Goal: Check status: Check status

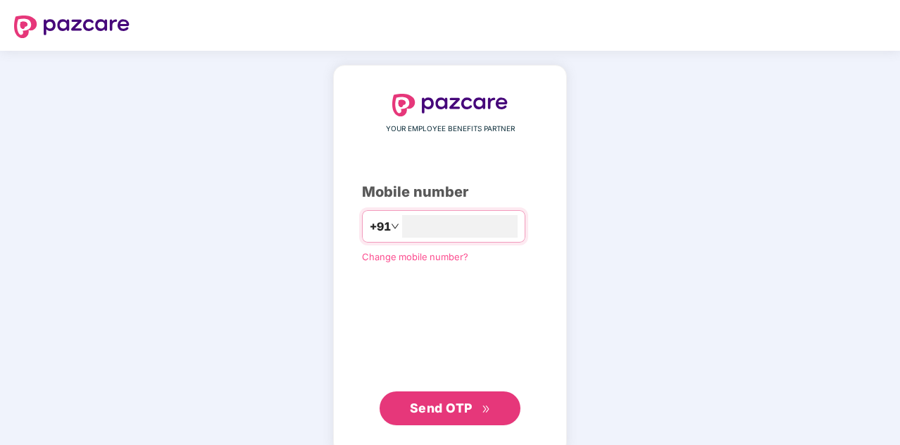
type input "**********"
click at [467, 410] on span "Send OTP" at bounding box center [441, 406] width 63 height 15
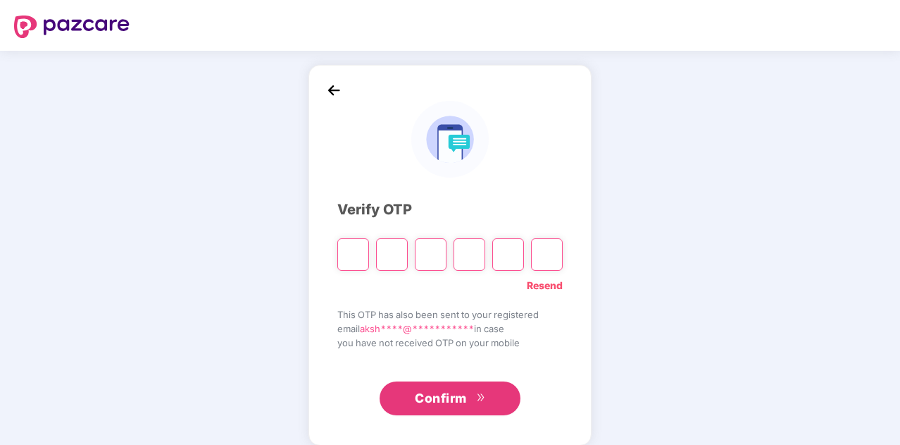
click at [543, 287] on link "Resend" at bounding box center [545, 285] width 36 height 15
drag, startPoint x: 357, startPoint y: 263, endPoint x: 144, endPoint y: 209, distance: 220.1
click at [144, 209] on div "**********" at bounding box center [450, 255] width 900 height 409
click at [343, 266] on input "Please enter verification code. Digit 1" at bounding box center [353, 254] width 32 height 32
type input "*"
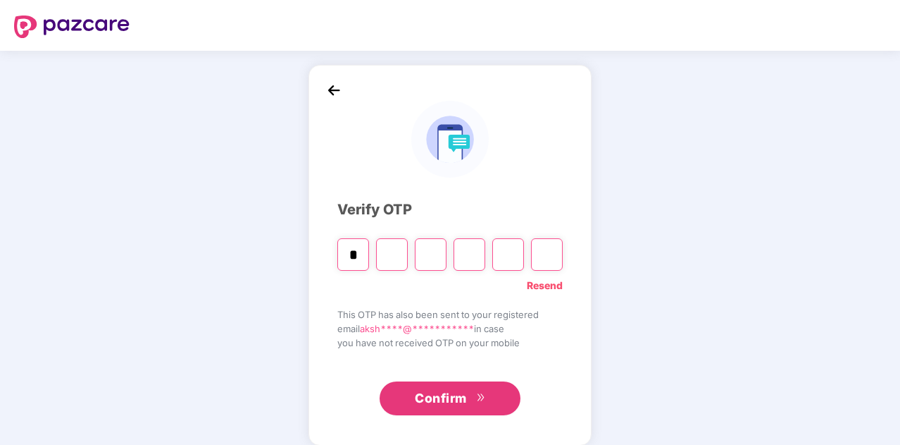
type input "*"
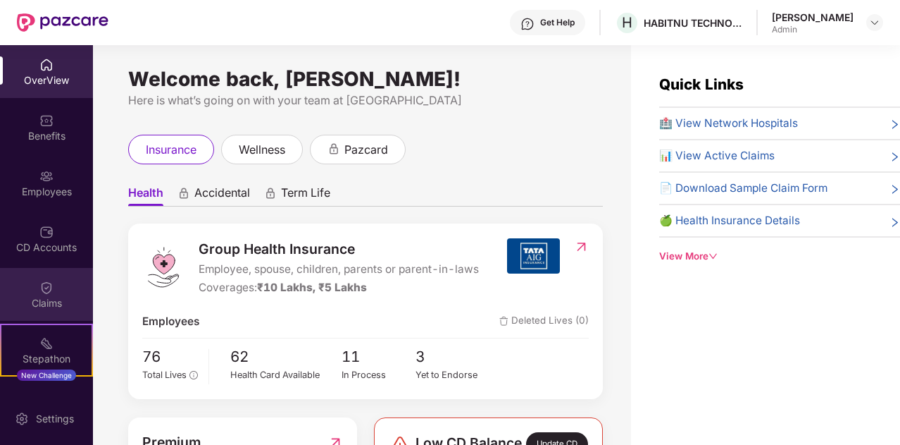
click at [54, 282] on div "Claims" at bounding box center [46, 294] width 93 height 53
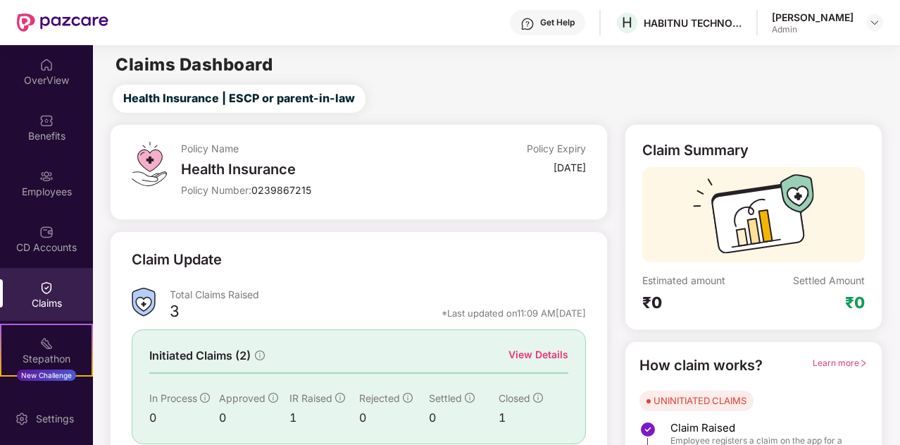
scroll to position [106, 0]
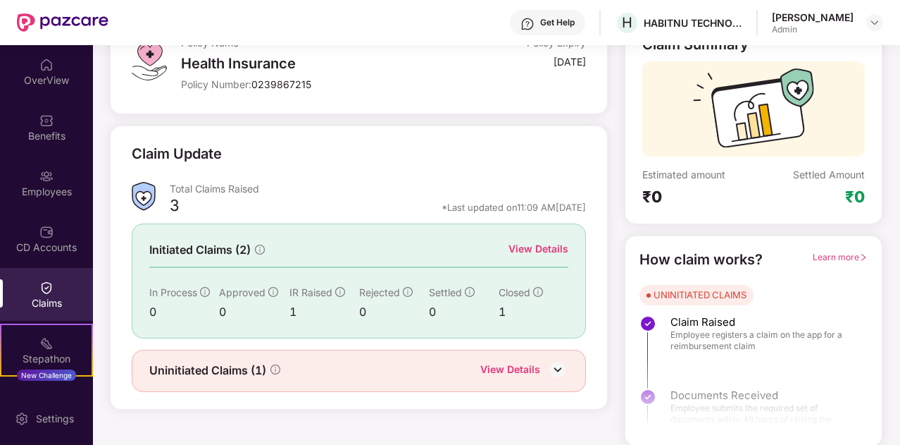
click at [530, 248] on div "View Details" at bounding box center [539, 248] width 60 height 15
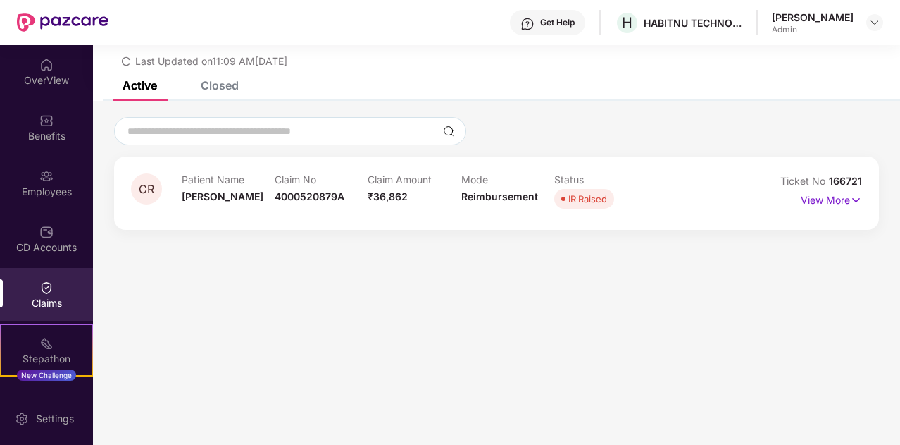
click at [241, 92] on div "Active Closed" at bounding box center [496, 91] width 807 height 20
click at [212, 82] on div "Closed" at bounding box center [220, 85] width 38 height 14
click at [119, 87] on div "Active" at bounding box center [129, 85] width 56 height 14
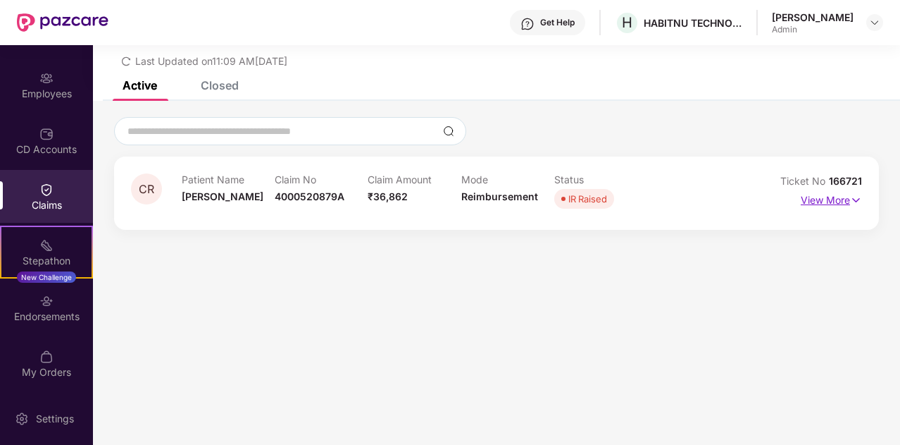
click at [826, 206] on p "View More" at bounding box center [831, 198] width 61 height 19
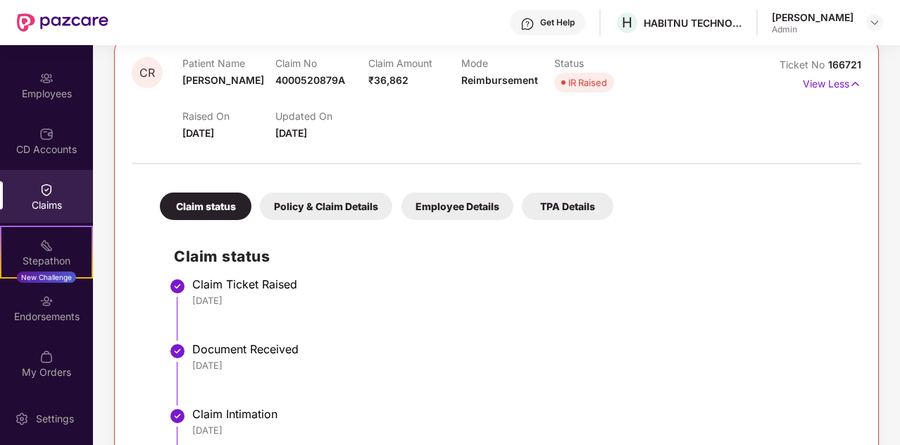
scroll to position [161, 0]
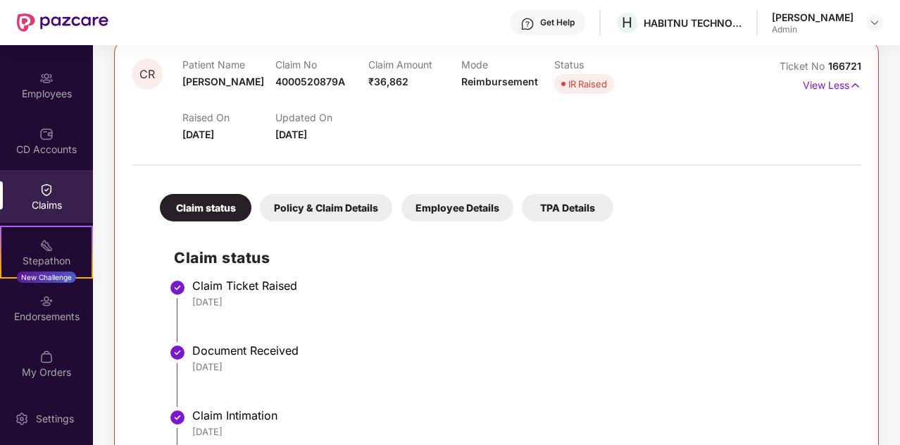
click at [617, 202] on div "Claim status Policy & Claim Details Employee Details TPA Details Claim status C…" at bounding box center [497, 375] width 730 height 404
click at [559, 202] on div "TPA Details" at bounding box center [568, 207] width 92 height 27
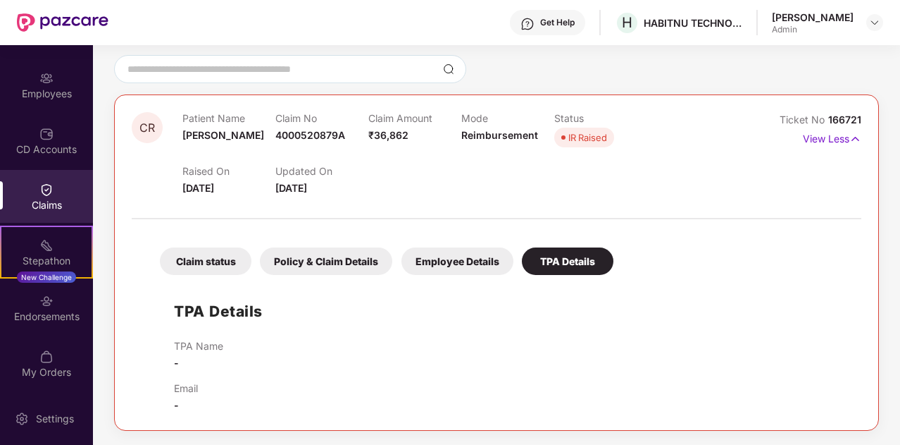
scroll to position [106, 0]
click at [463, 240] on div "Claim status Policy & Claim Details Employee Details TPA Details" at bounding box center [380, 256] width 468 height 42
click at [434, 258] on div "Employee Details" at bounding box center [458, 262] width 112 height 27
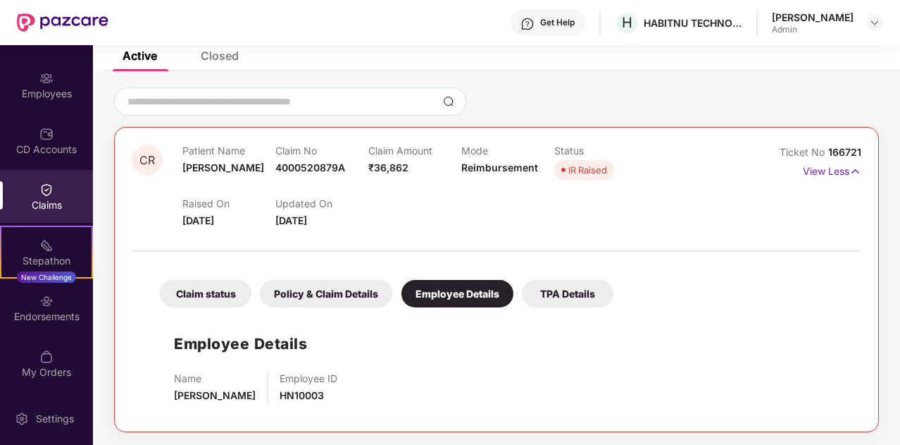
click at [307, 295] on div "Policy & Claim Details" at bounding box center [326, 293] width 132 height 27
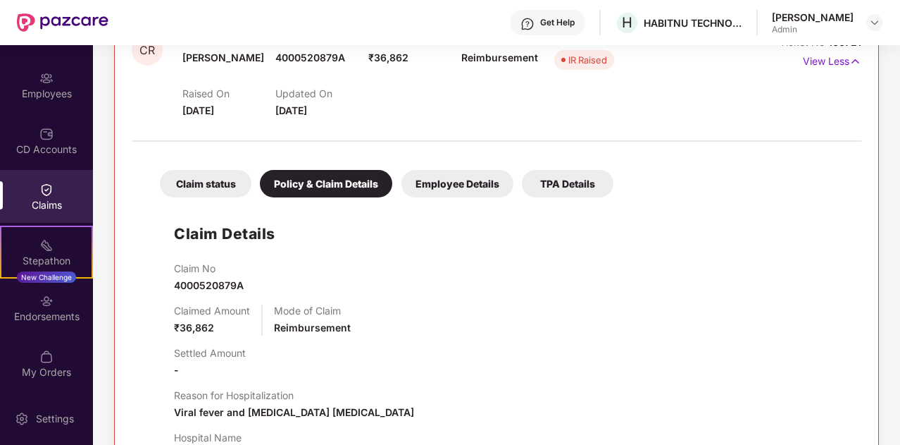
scroll to position [0, 0]
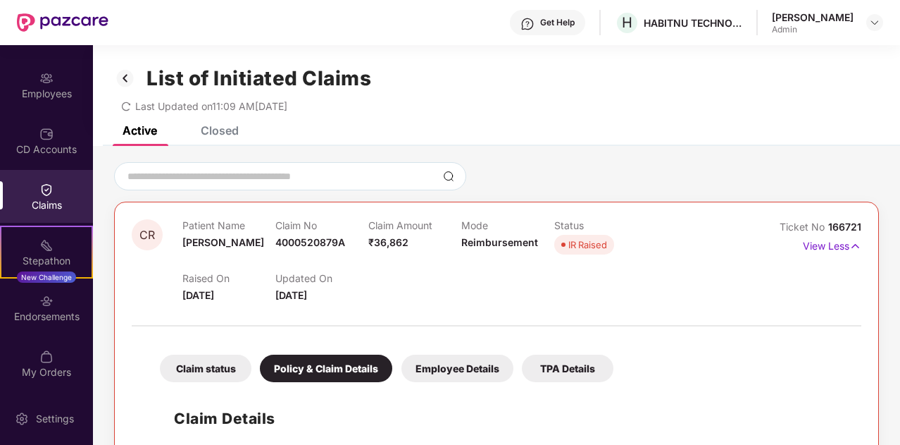
click at [192, 359] on div "Claim status" at bounding box center [206, 367] width 92 height 27
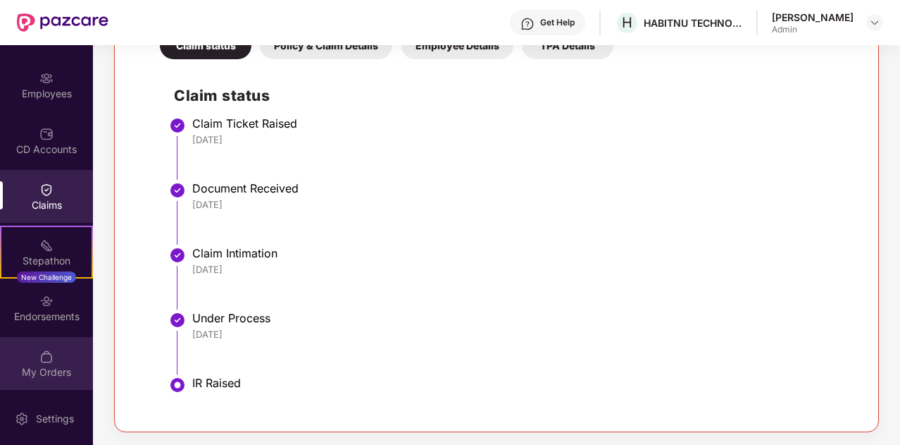
click at [46, 359] on img at bounding box center [46, 356] width 14 height 14
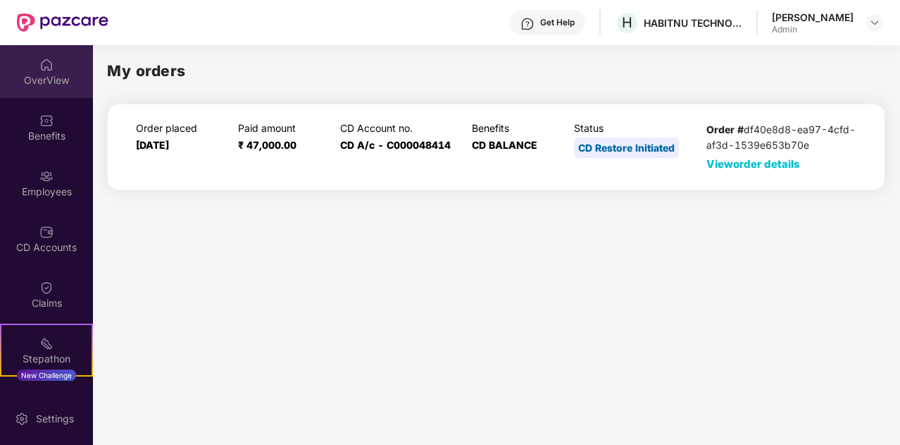
click at [46, 73] on div "OverView" at bounding box center [46, 80] width 93 height 14
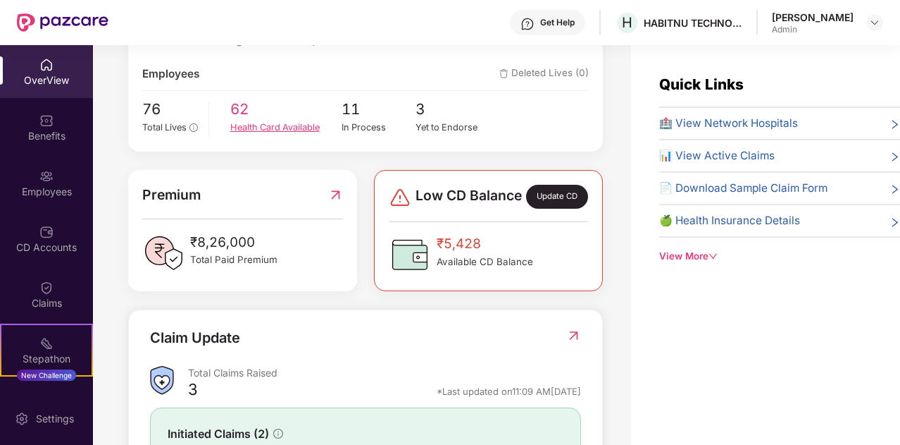
scroll to position [259, 0]
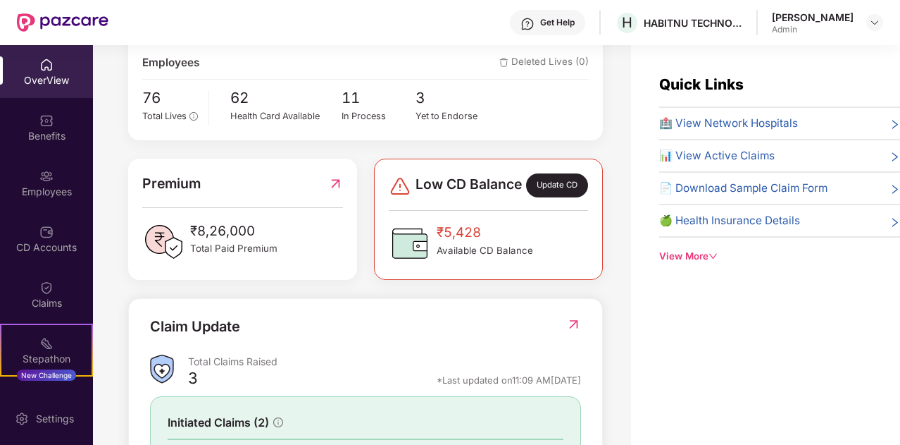
click at [334, 193] on img at bounding box center [335, 183] width 15 height 21
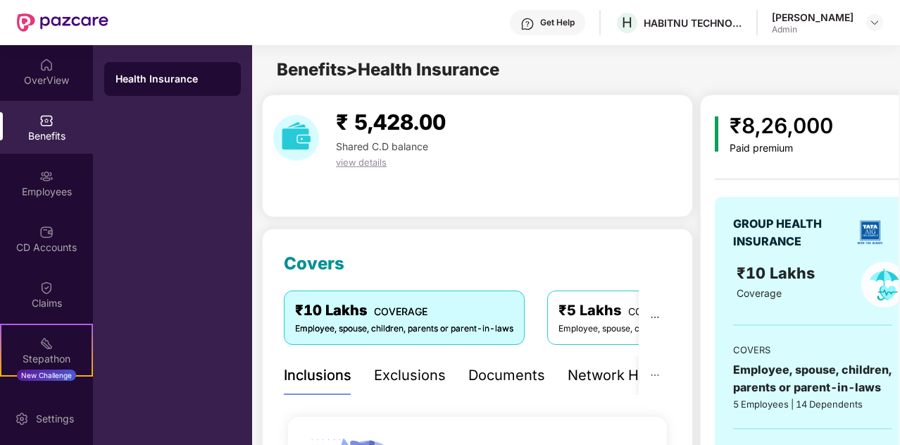
scroll to position [166, 0]
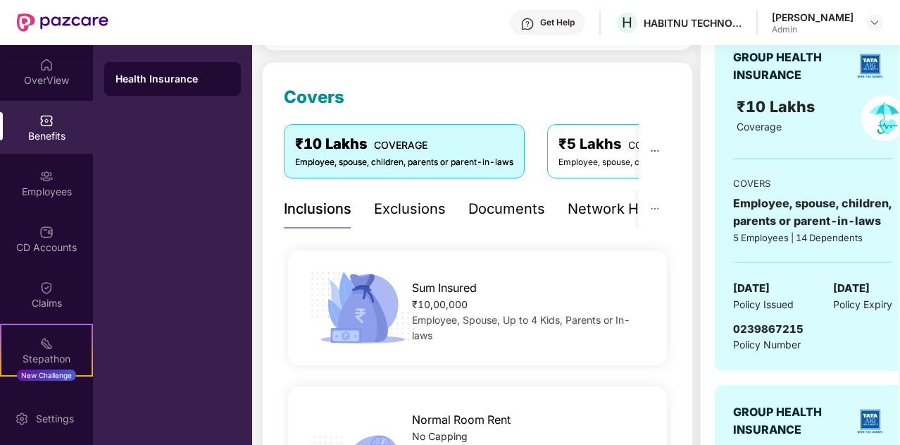
click at [400, 203] on div "Exclusions" at bounding box center [410, 209] width 72 height 22
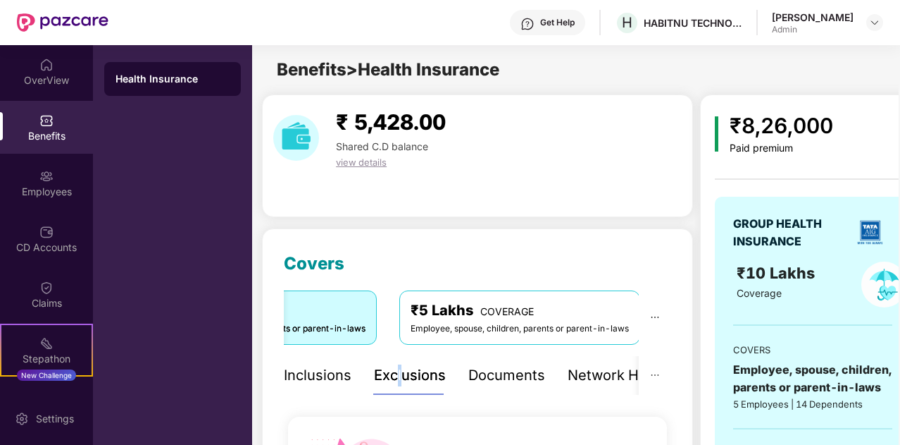
scroll to position [62, 0]
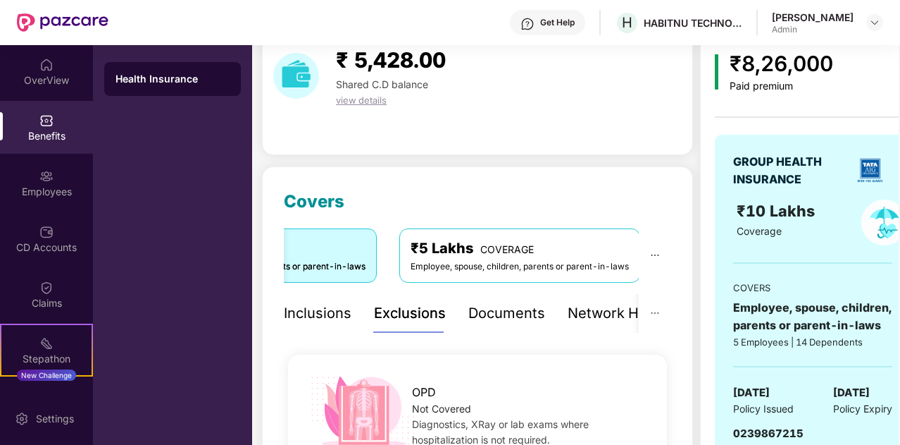
click at [517, 314] on div "Documents" at bounding box center [506, 313] width 77 height 22
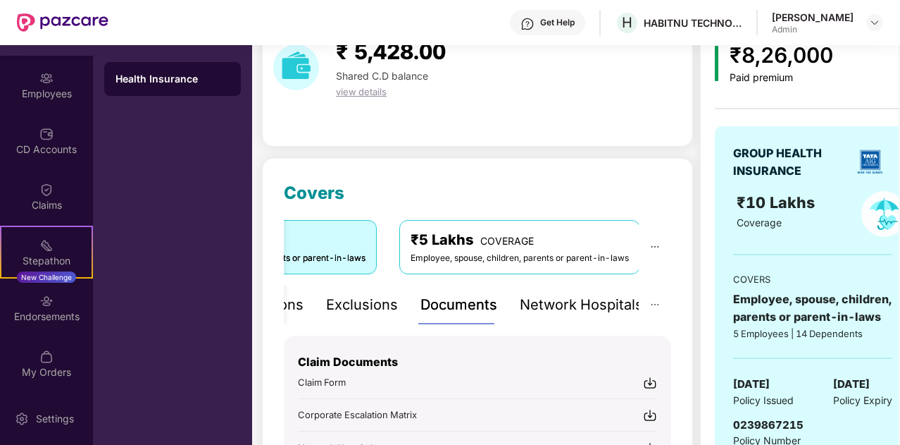
scroll to position [0, 0]
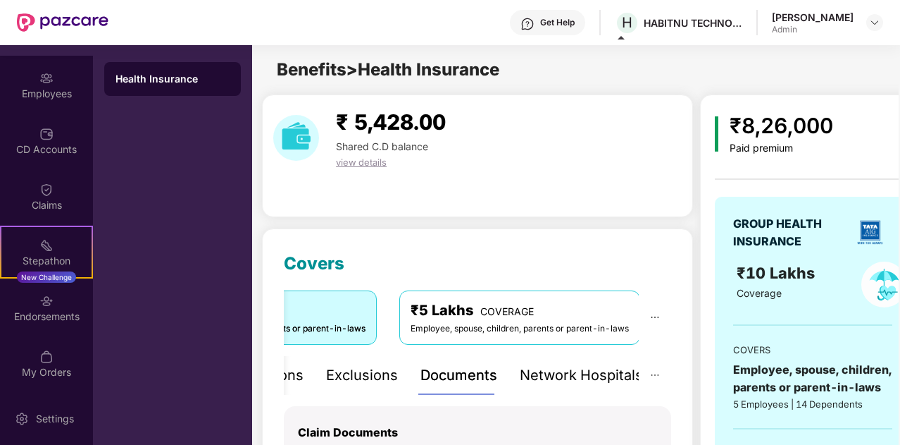
drag, startPoint x: 661, startPoint y: 1, endPoint x: 628, endPoint y: 123, distance: 126.8
click at [628, 123] on div "₹ 5,428.00 Shared C.D balance view details" at bounding box center [478, 138] width 420 height 64
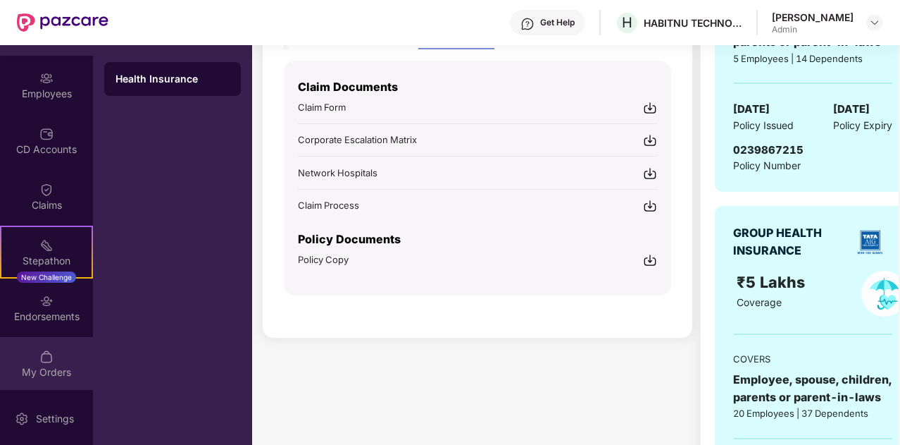
scroll to position [473, 0]
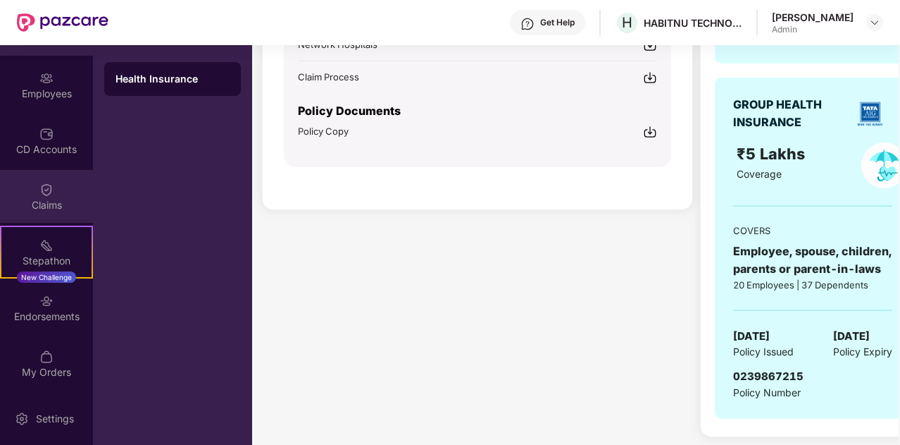
click at [39, 187] on img at bounding box center [46, 189] width 14 height 14
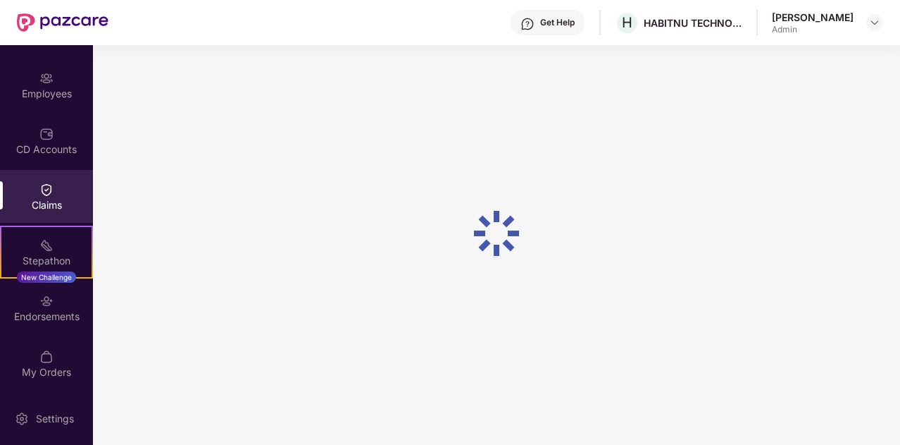
scroll to position [106, 0]
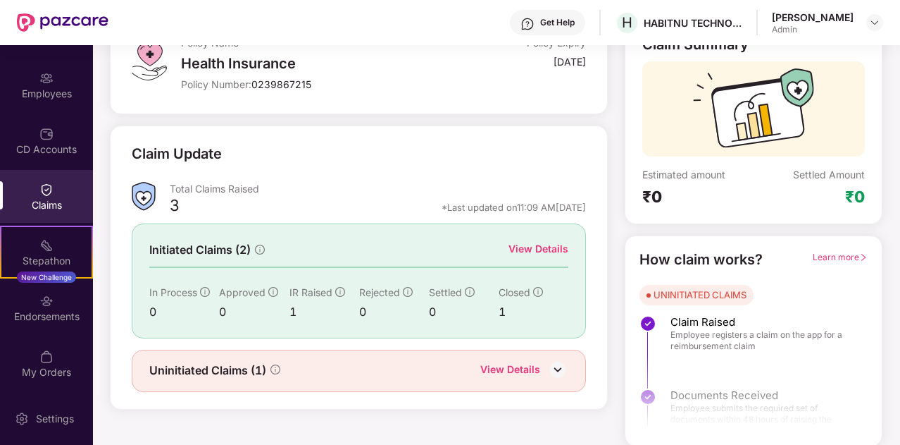
click at [523, 246] on div "View Details" at bounding box center [539, 248] width 60 height 15
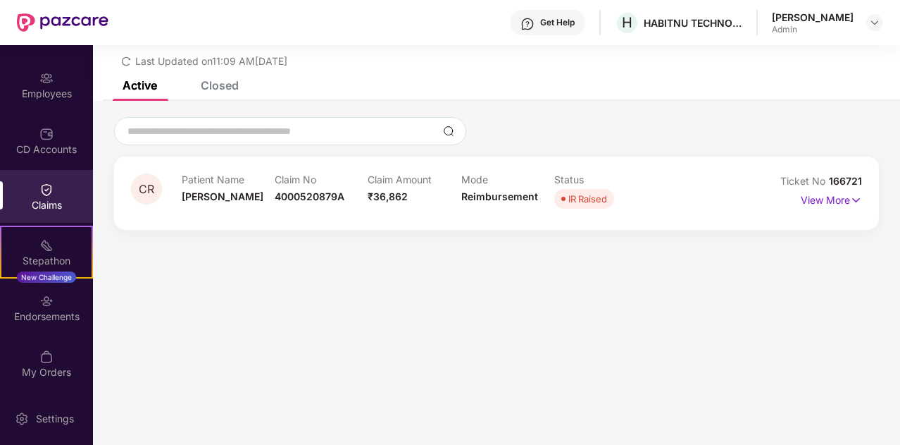
scroll to position [45, 0]
click at [819, 206] on p "View More" at bounding box center [831, 198] width 61 height 19
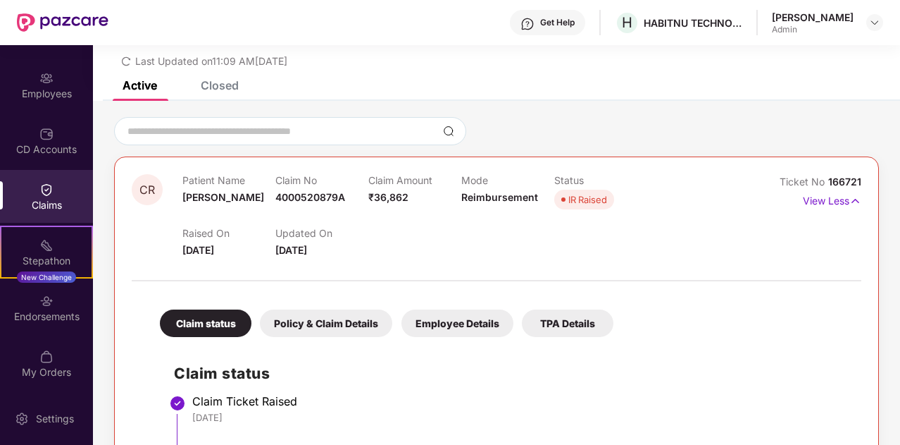
drag, startPoint x: 244, startPoint y: 244, endPoint x: 164, endPoint y: 243, distance: 79.6
click at [164, 243] on div "CR Patient Name Christopher R... Claim No 4000520879A Claim Amount ₹36,862 Mode…" at bounding box center [436, 216] width 608 height 84
